Goal: Transaction & Acquisition: Purchase product/service

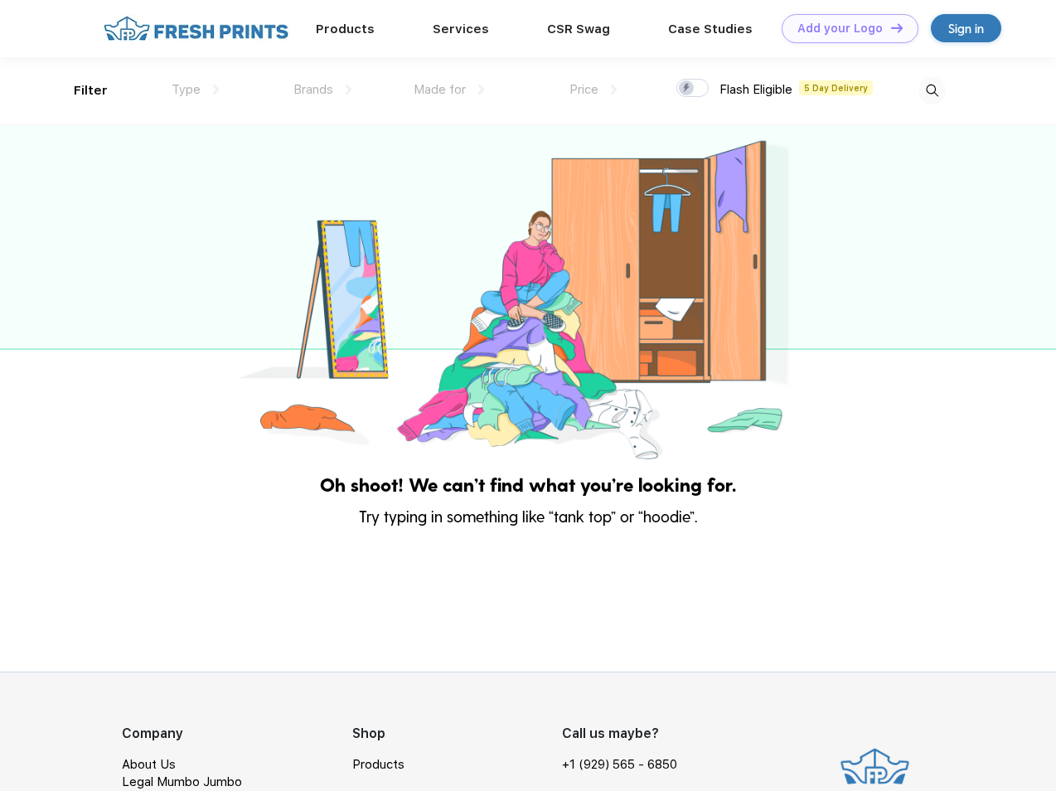
click at [844, 28] on link "Add your Logo Design Tool" at bounding box center [850, 28] width 137 height 29
click at [0, 0] on div "Design Tool" at bounding box center [0, 0] width 0 height 0
click at [890, 27] on link "Add your Logo Design Tool" at bounding box center [850, 28] width 137 height 29
click at [80, 90] on div "Filter" at bounding box center [91, 90] width 34 height 19
click at [196, 90] on span "Type" at bounding box center [186, 89] width 29 height 15
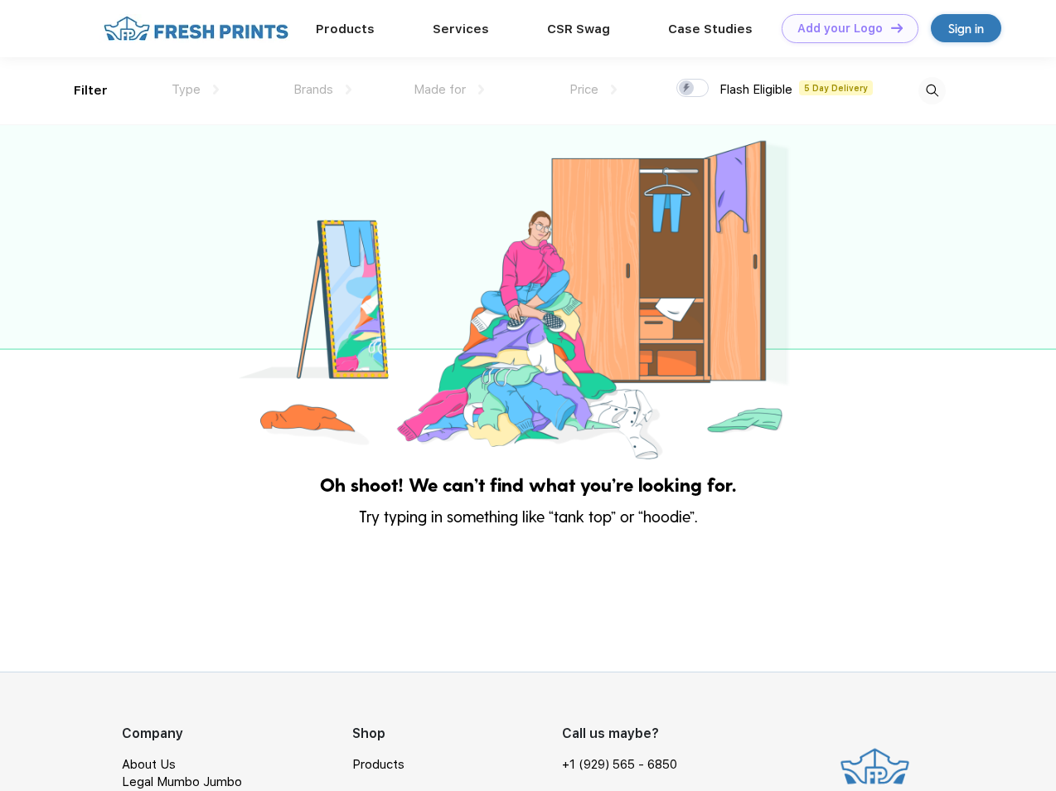
click at [322, 90] on span "Brands" at bounding box center [313, 89] width 40 height 15
click at [449, 90] on span "Made for" at bounding box center [440, 89] width 52 height 15
click at [594, 90] on span "Price" at bounding box center [584, 89] width 29 height 15
click at [693, 89] on div at bounding box center [692, 88] width 32 height 18
click at [687, 89] on input "checkbox" at bounding box center [681, 83] width 11 height 11
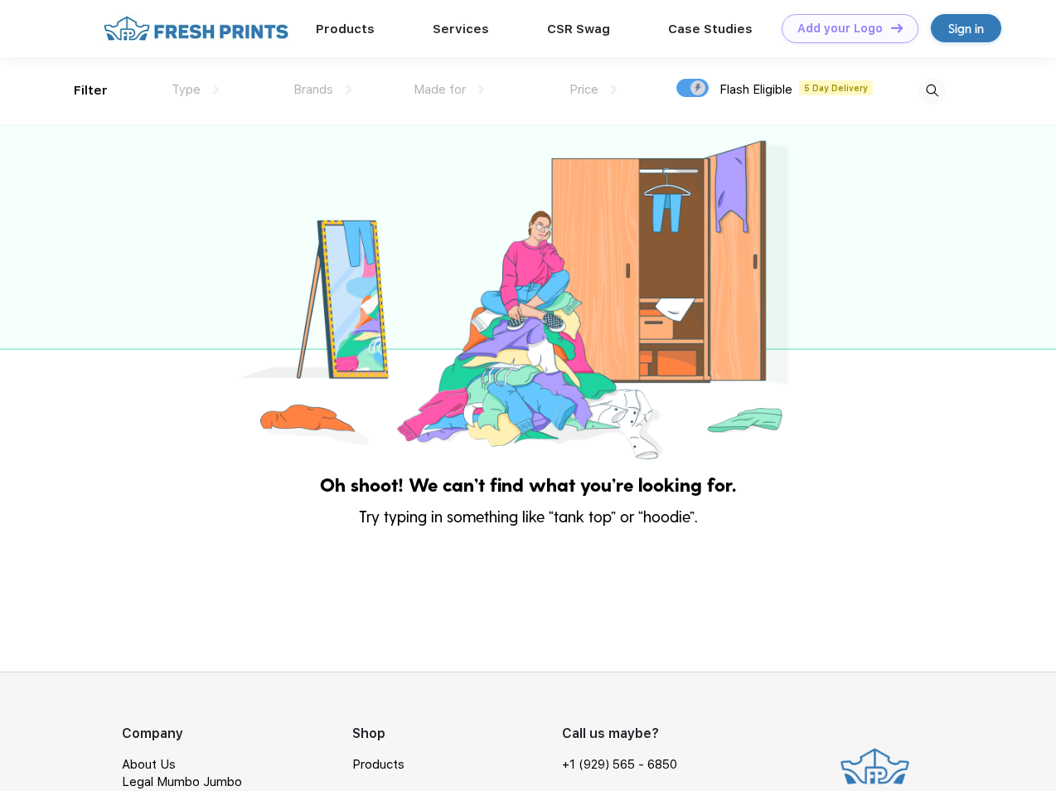
checkbox input "true"
click at [932, 90] on img at bounding box center [932, 91] width 27 height 27
